Goal: Entertainment & Leisure: Consume media (video, audio)

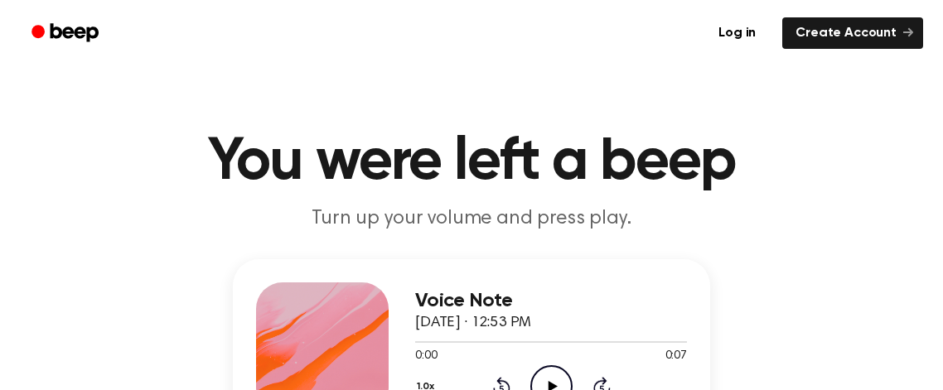
click at [903, 167] on header "You were left a beep Turn up your volume and press play." at bounding box center [471, 183] width 903 height 100
click at [553, 382] on icon "Play Audio" at bounding box center [551, 386] width 42 height 42
click at [545, 375] on icon "Play Audio" at bounding box center [551, 386] width 42 height 42
